Goal: Task Accomplishment & Management: Manage account settings

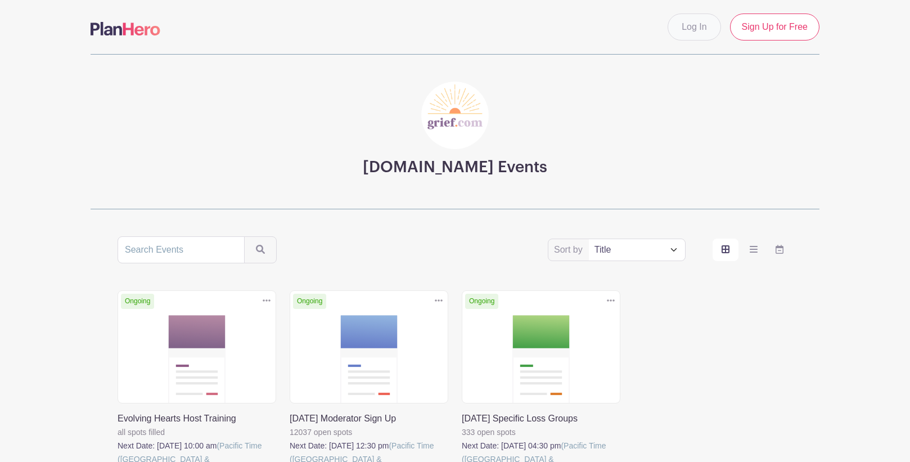
click at [698, 33] on link "Log In" at bounding box center [694, 26] width 53 height 27
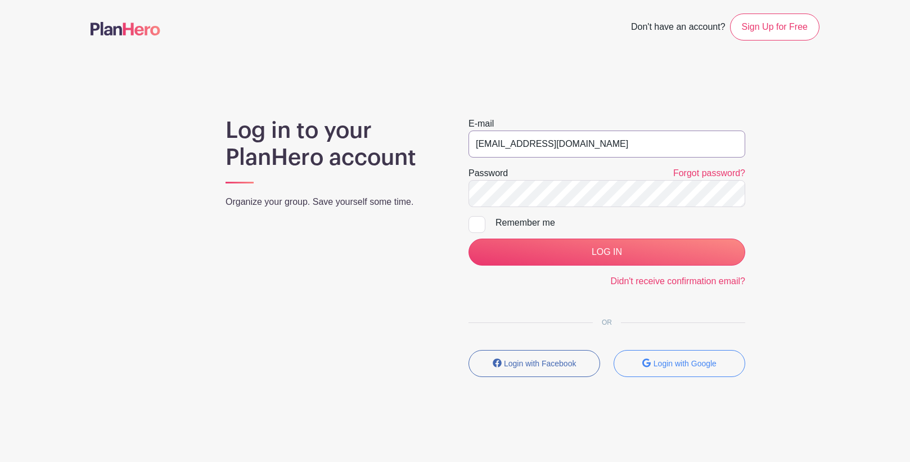
type input "[EMAIL_ADDRESS][DOMAIN_NAME]"
click at [628, 247] on input "LOG IN" at bounding box center [607, 251] width 277 height 27
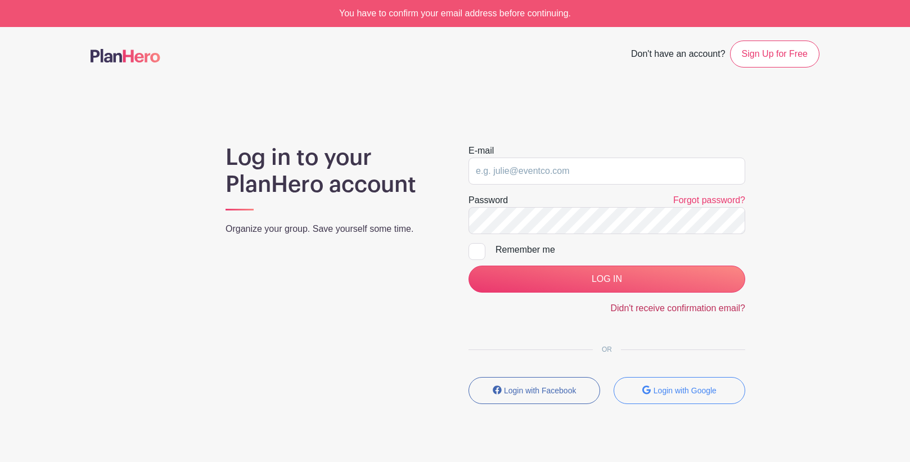
click at [625, 308] on link "Didn't receive confirmation email?" at bounding box center [677, 308] width 135 height 10
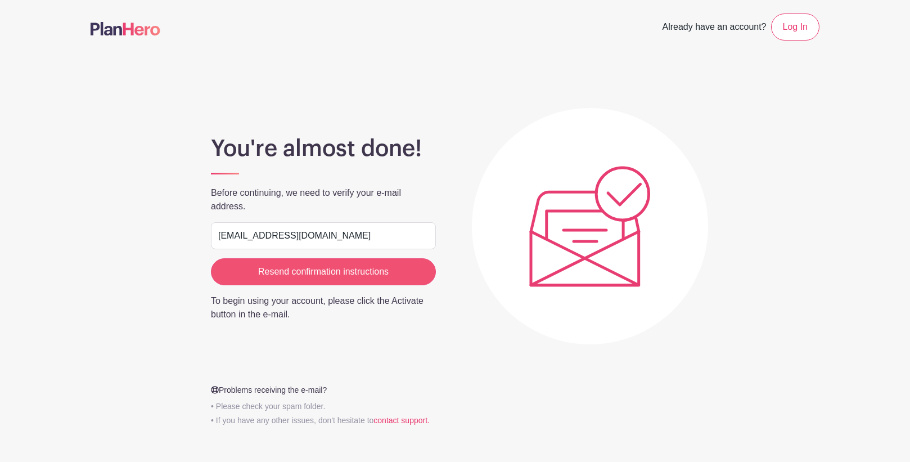
type input "[EMAIL_ADDRESS][DOMAIN_NAME]"
click at [390, 276] on input "Resend confirmation instructions" at bounding box center [323, 271] width 225 height 27
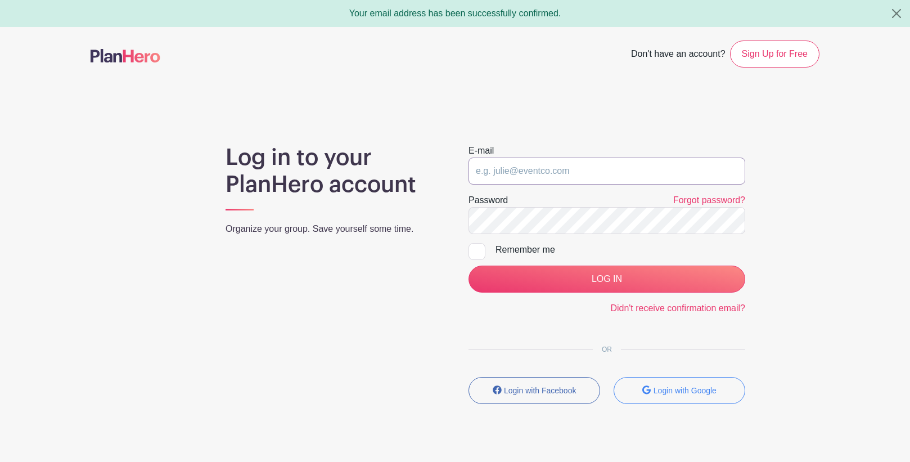
type input "[EMAIL_ADDRESS][DOMAIN_NAME]"
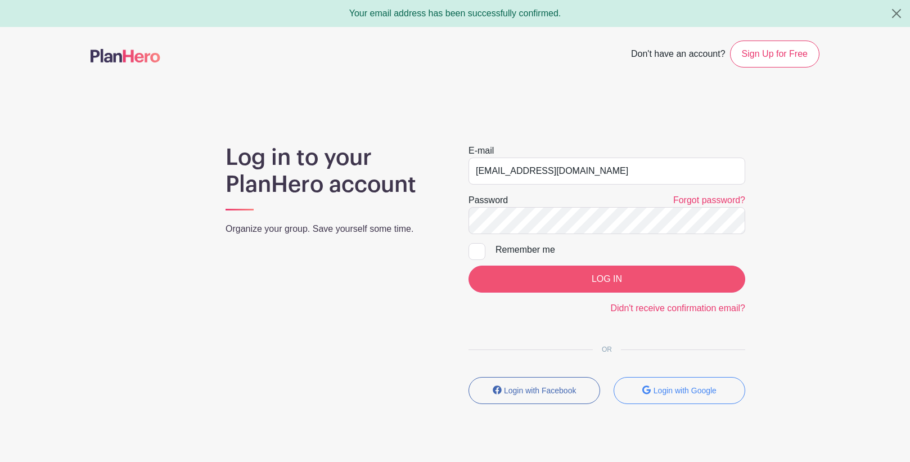
click at [546, 278] on input "LOG IN" at bounding box center [607, 278] width 277 height 27
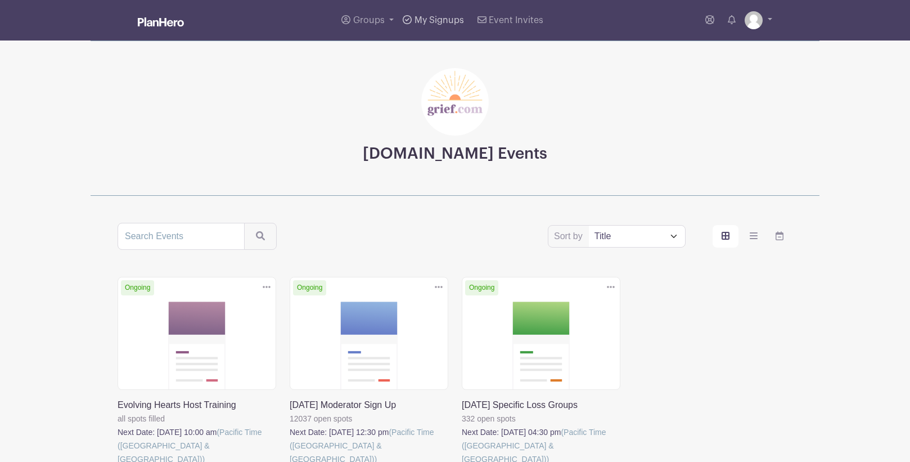
click at [444, 22] on span "My Signups" at bounding box center [439, 20] width 49 height 9
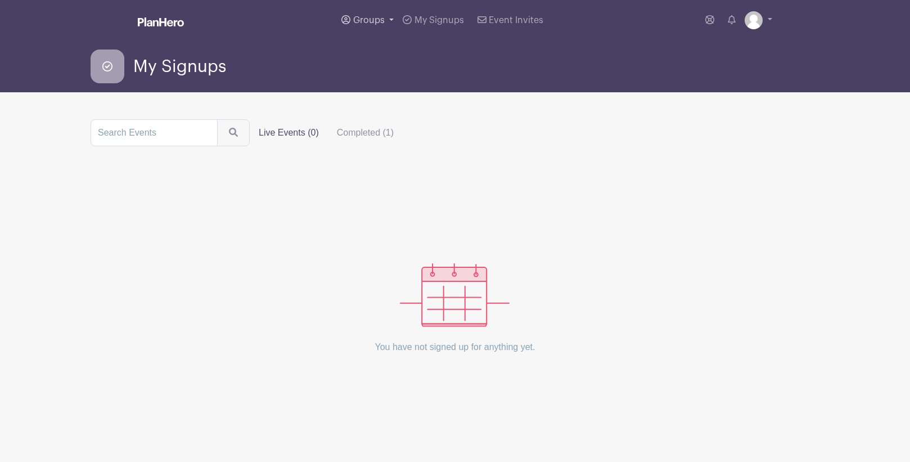
click at [378, 20] on span "Groups" at bounding box center [368, 20] width 31 height 9
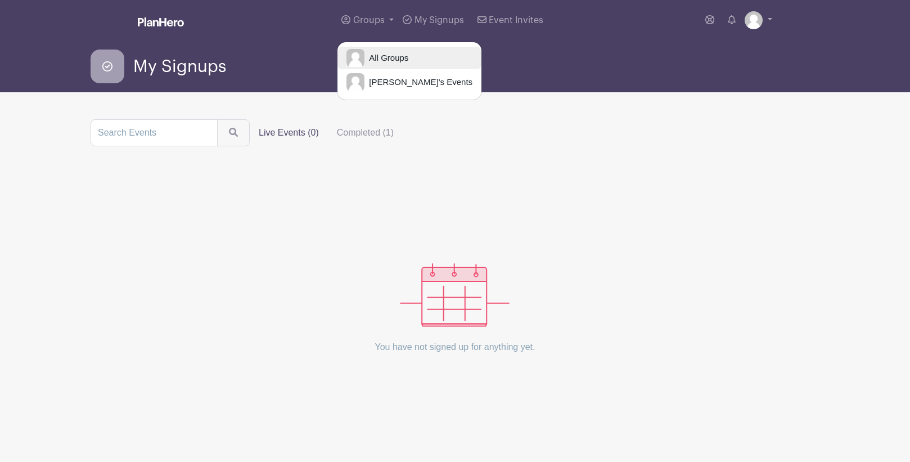
click at [378, 61] on span "All Groups" at bounding box center [386, 58] width 44 height 13
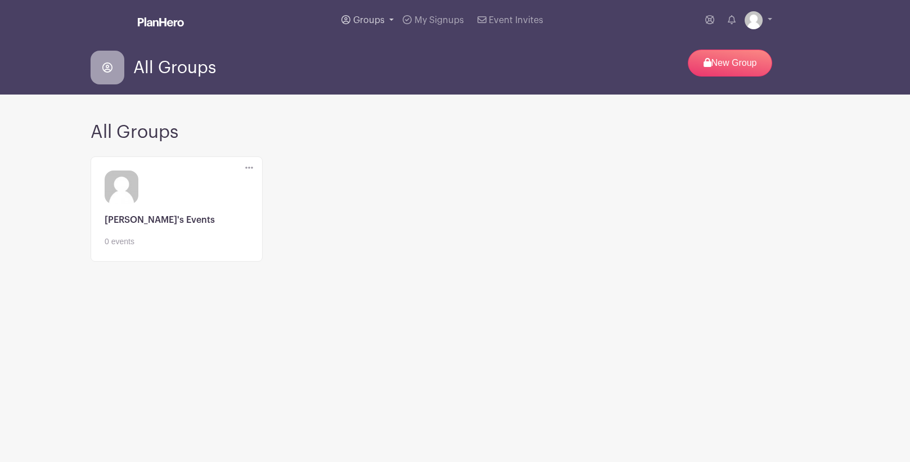
click at [366, 21] on span "Groups" at bounding box center [368, 20] width 31 height 9
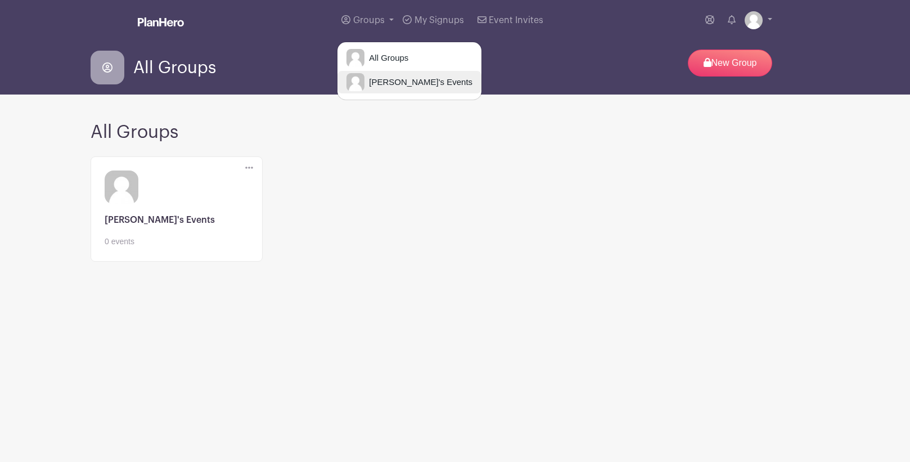
click at [368, 79] on span "[PERSON_NAME]'s Events" at bounding box center [418, 82] width 108 height 13
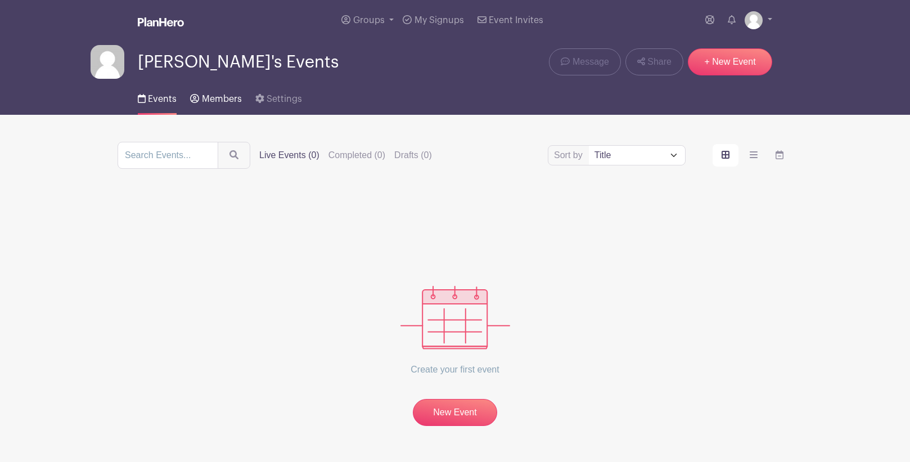
click at [215, 100] on span "Members" at bounding box center [222, 98] width 40 height 9
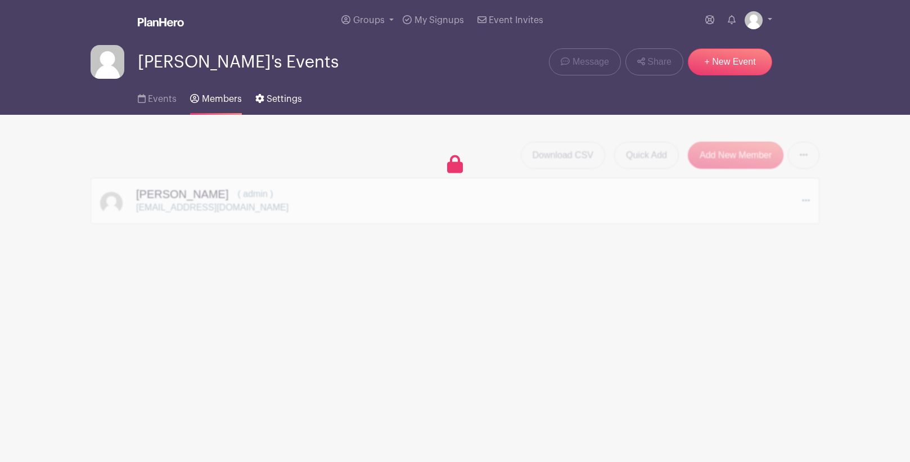
click at [277, 102] on span "Settings" at bounding box center [284, 98] width 35 height 9
